Goal: Check status: Check status

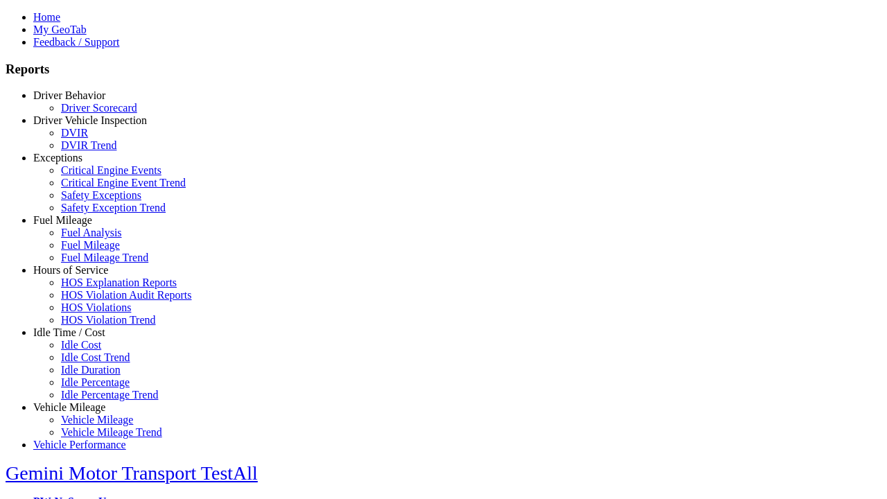
click at [80, 164] on link "Exceptions" at bounding box center [57, 158] width 49 height 12
click at [90, 201] on link "Safety Exceptions" at bounding box center [101, 195] width 80 height 12
type input "*********"
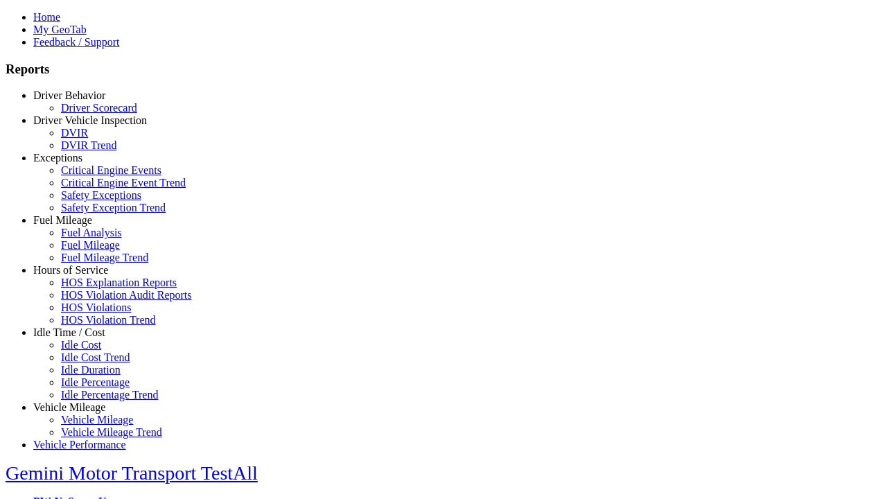
type input "**********"
